Goal: Task Accomplishment & Management: Manage account settings

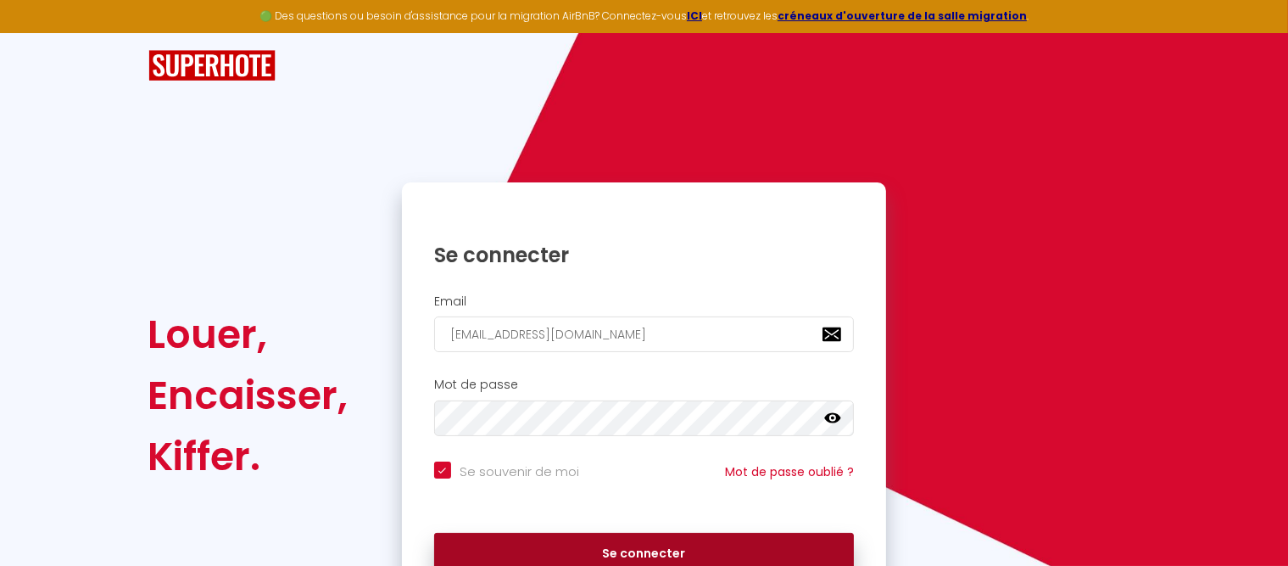
click at [639, 543] on button "Se connecter" at bounding box center [644, 554] width 421 height 42
checkbox input "true"
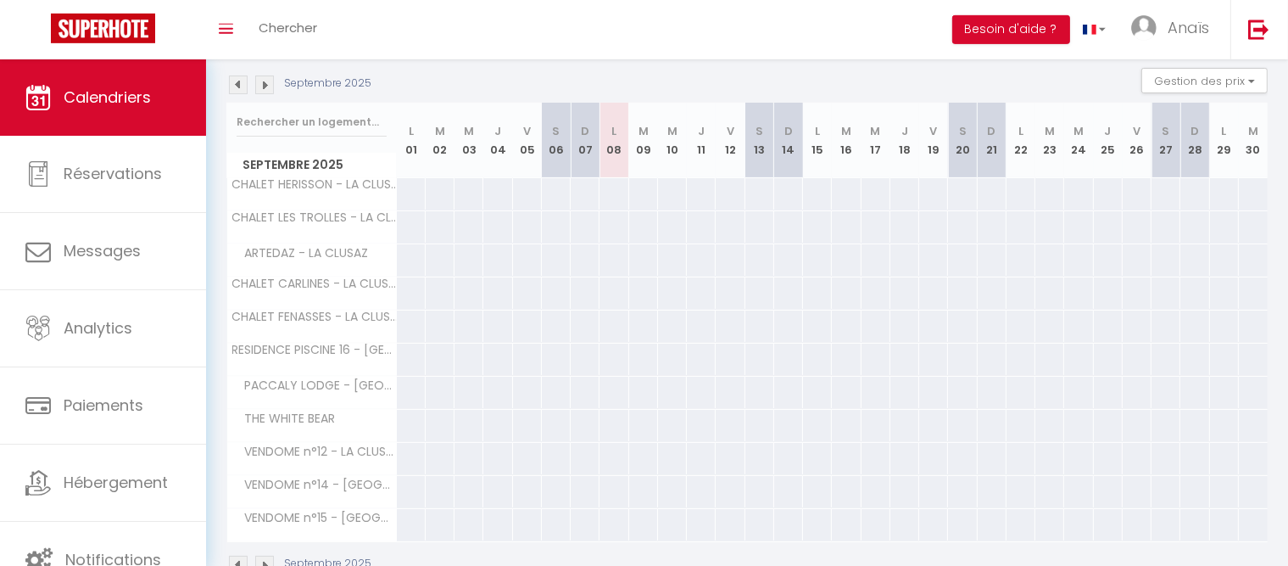
scroll to position [180, 0]
click at [266, 83] on img at bounding box center [264, 80] width 19 height 19
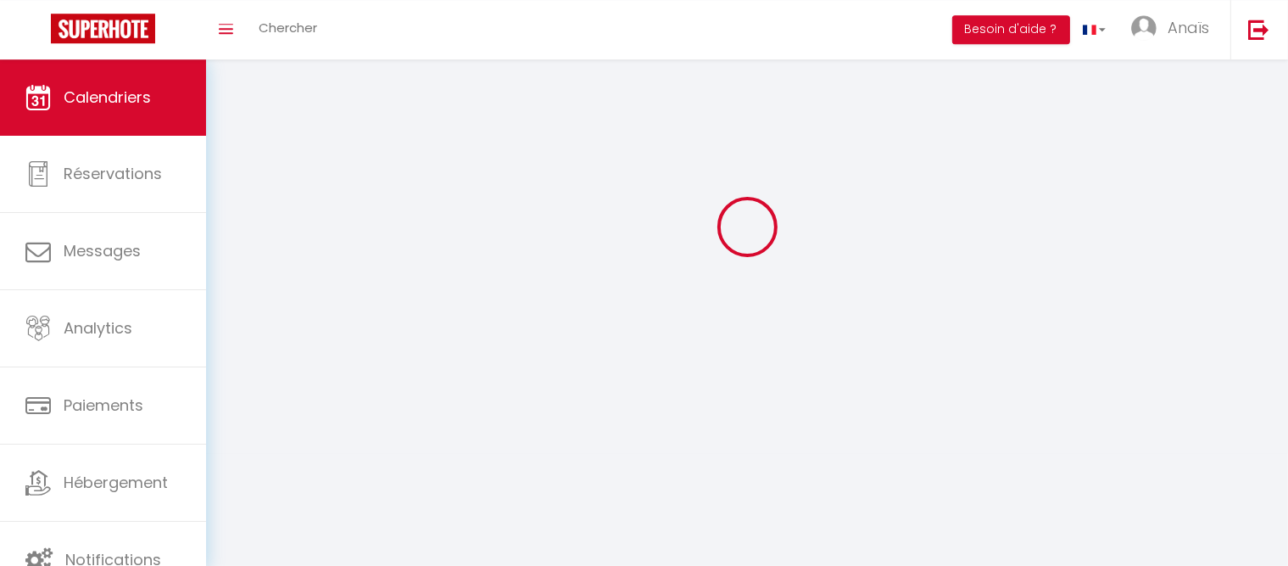
scroll to position [59, 0]
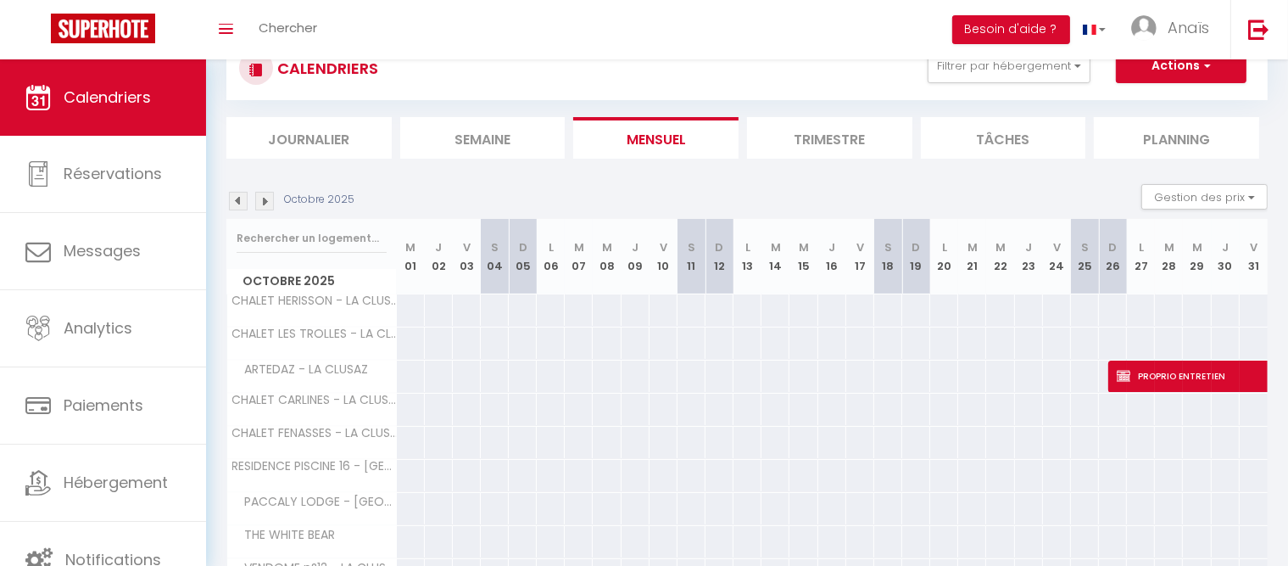
click at [266, 83] on div "CALENDRIERS" at bounding box center [308, 68] width 139 height 38
click at [269, 199] on img at bounding box center [264, 201] width 19 height 19
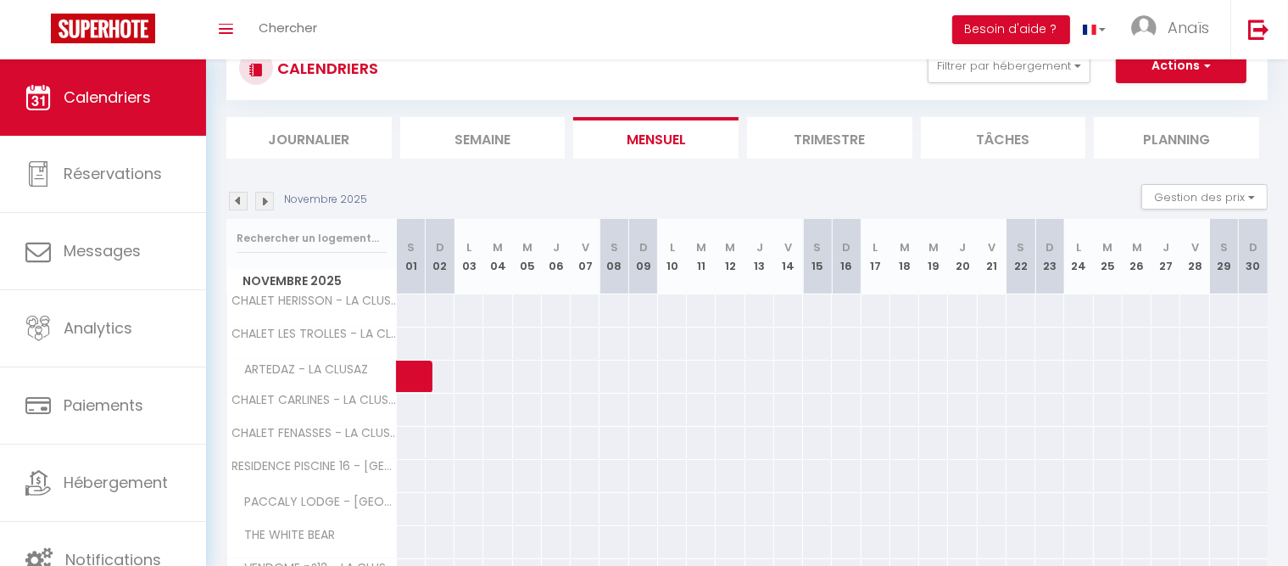
click at [269, 199] on img at bounding box center [264, 201] width 19 height 19
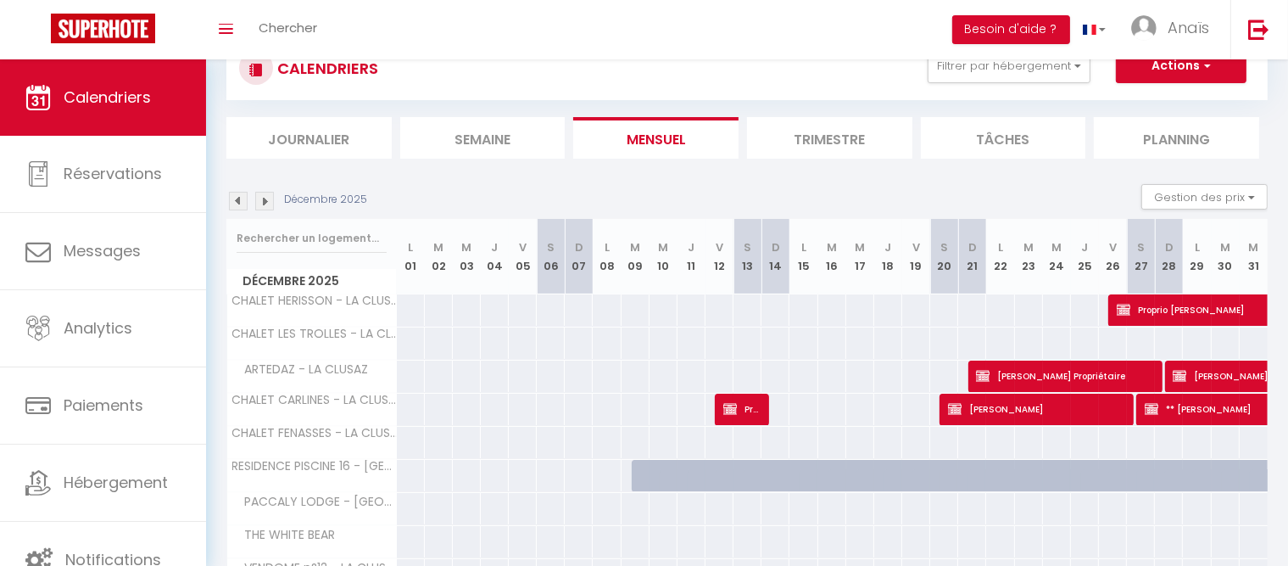
click at [269, 199] on img at bounding box center [264, 201] width 19 height 19
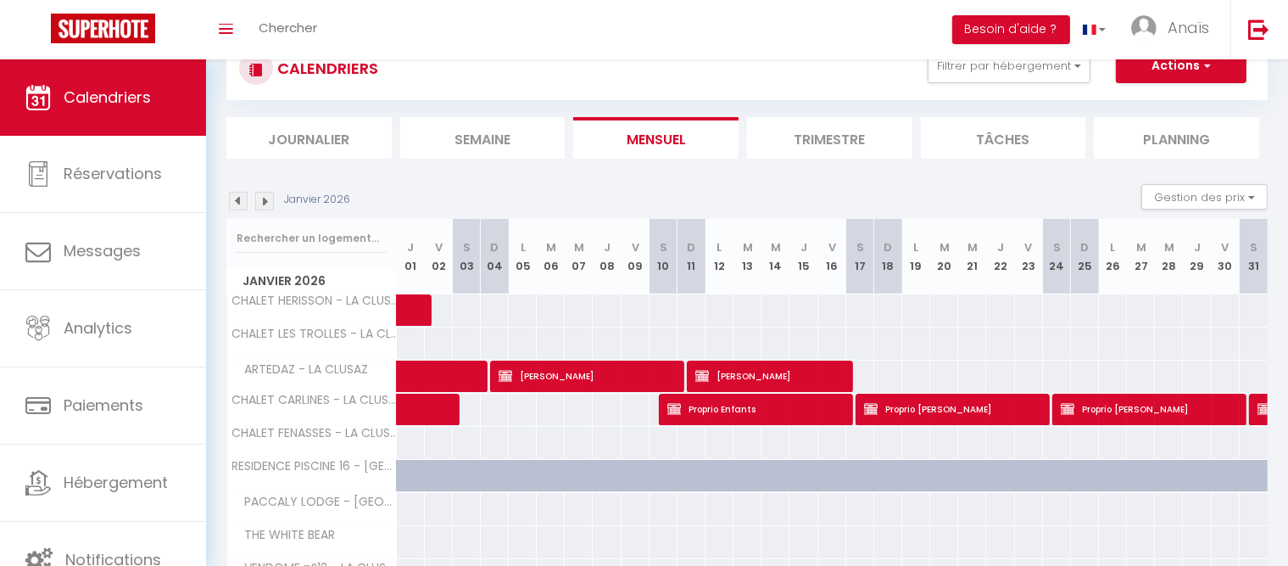
click at [269, 199] on img at bounding box center [264, 201] width 19 height 19
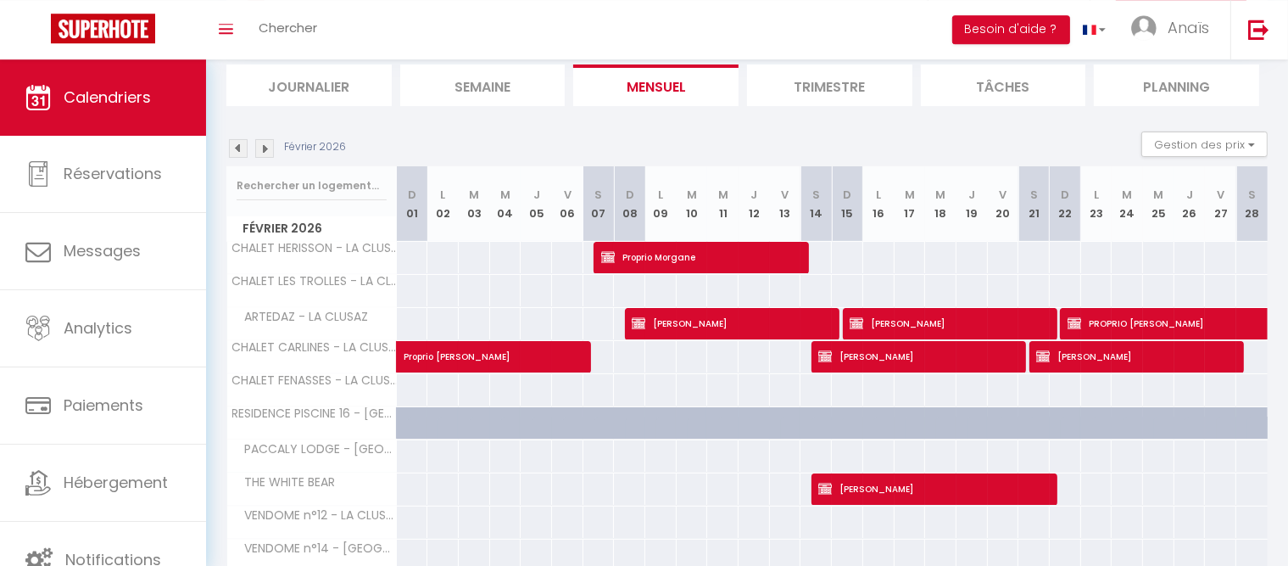
scroll to position [113, 0]
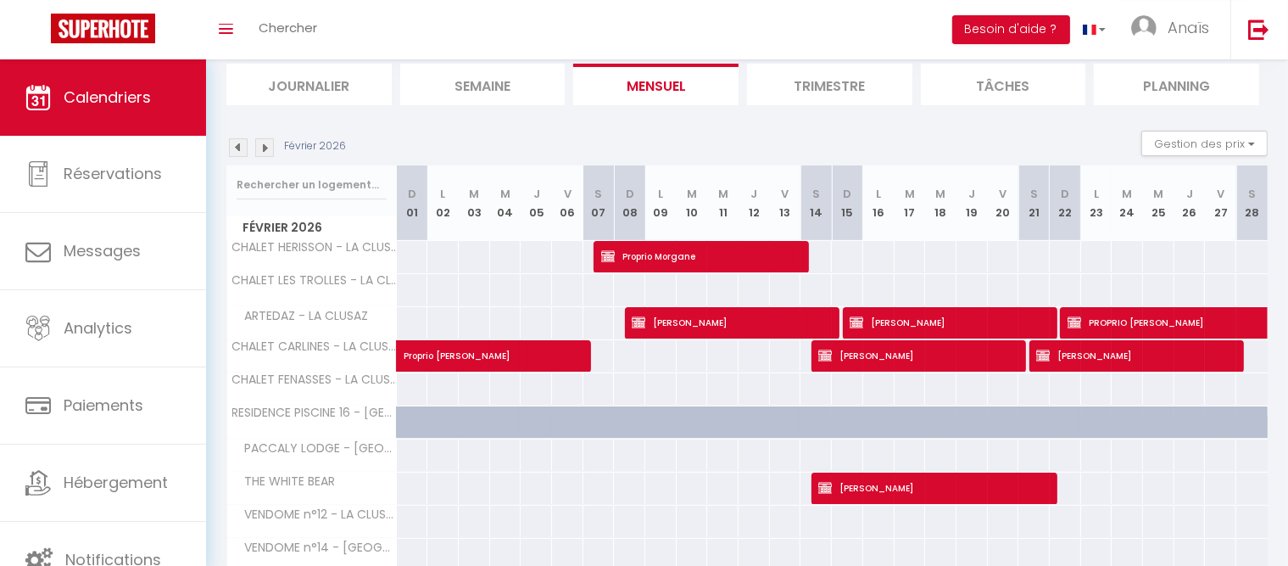
click at [826, 302] on div at bounding box center [816, 289] width 32 height 31
type input "[DATE]"
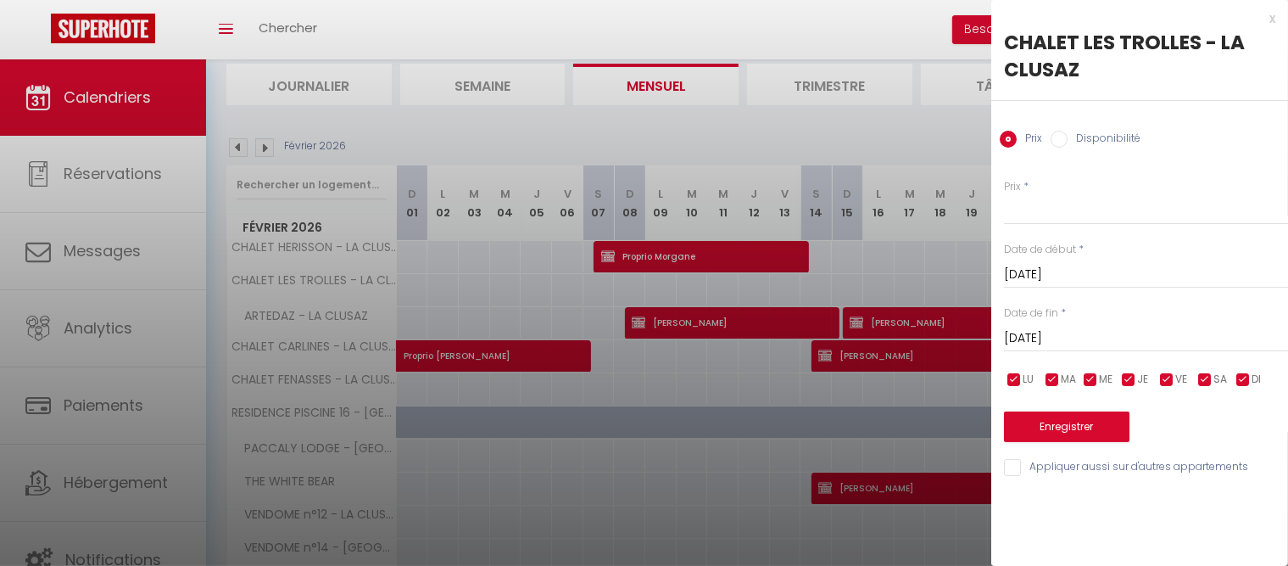
click at [793, 399] on div at bounding box center [644, 283] width 1288 height 566
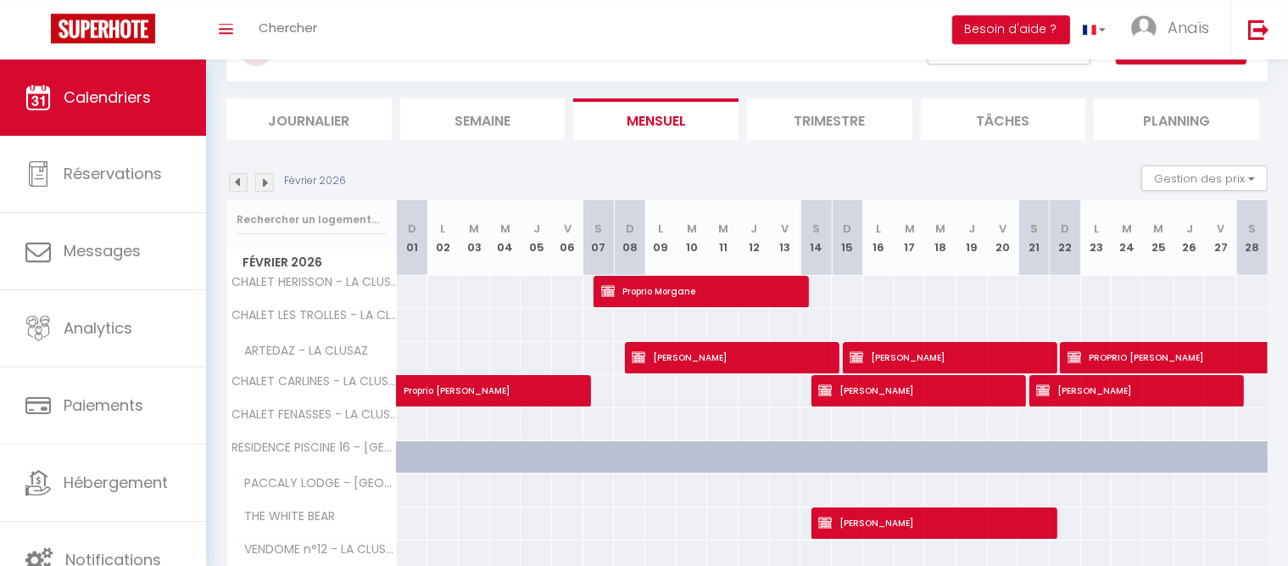
scroll to position [76, 0]
